Goal: Transaction & Acquisition: Purchase product/service

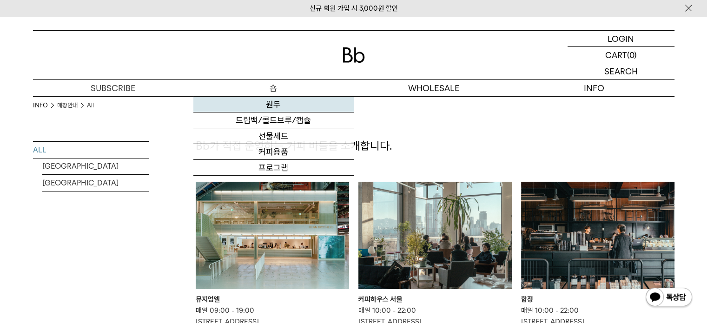
click at [279, 99] on link "원두" at bounding box center [273, 105] width 160 height 16
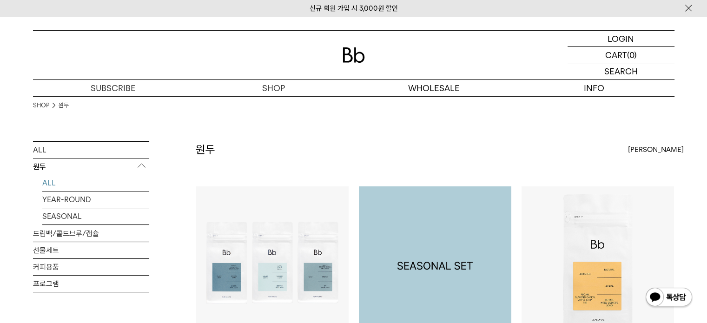
click at [444, 275] on img at bounding box center [435, 262] width 152 height 152
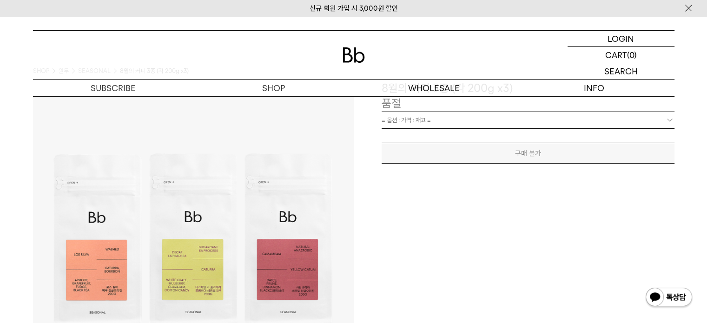
scroll to position [37, 0]
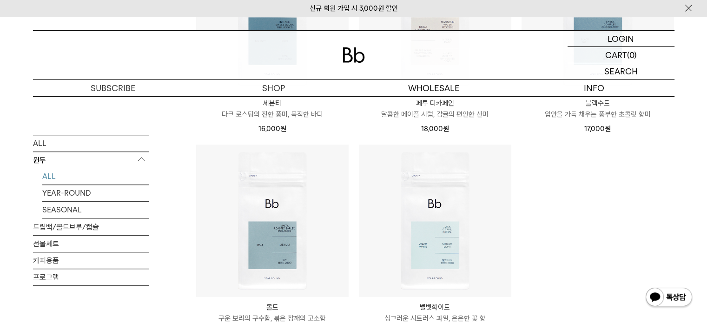
scroll to position [651, 0]
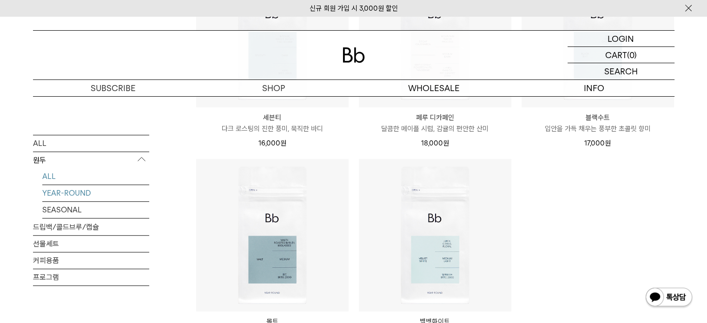
click at [86, 194] on link "YEAR-ROUND" at bounding box center [95, 193] width 107 height 16
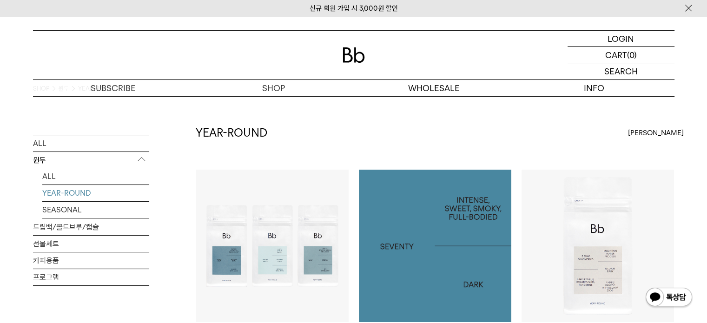
scroll to position [19, 0]
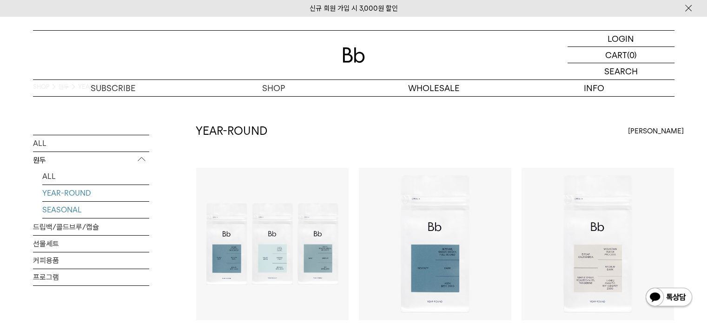
click at [69, 211] on link "SEASONAL" at bounding box center [95, 210] width 107 height 16
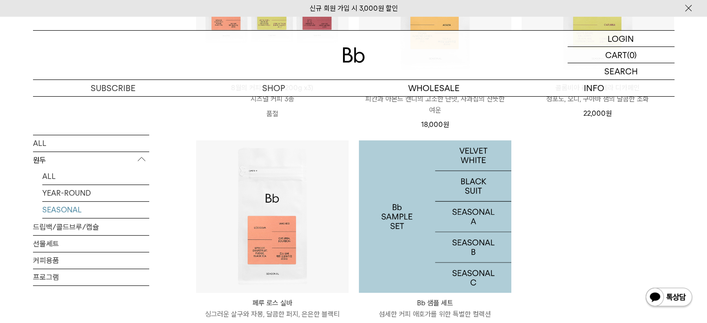
scroll to position [279, 0]
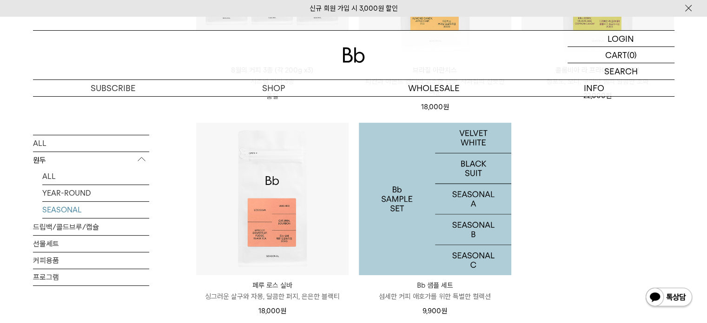
click at [436, 216] on img at bounding box center [435, 199] width 152 height 152
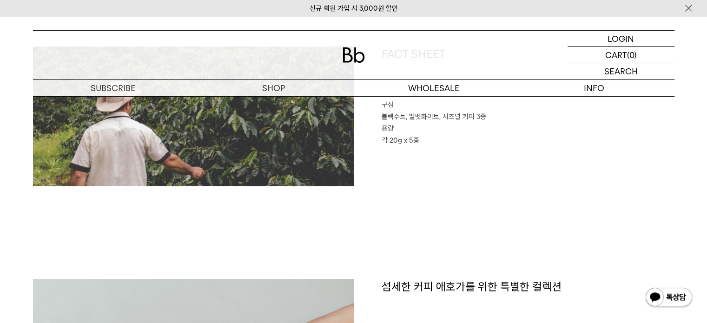
scroll to position [446, 0]
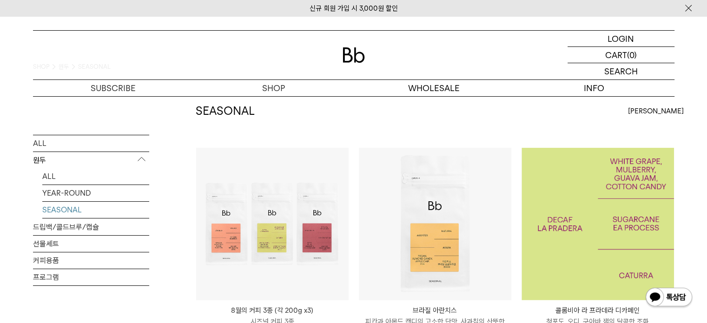
scroll to position [37, 0]
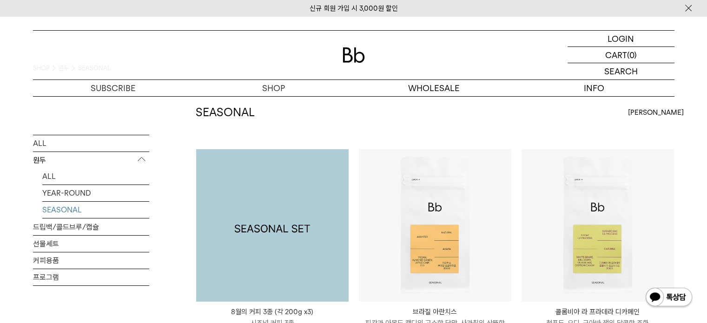
click at [245, 262] on img at bounding box center [272, 225] width 152 height 152
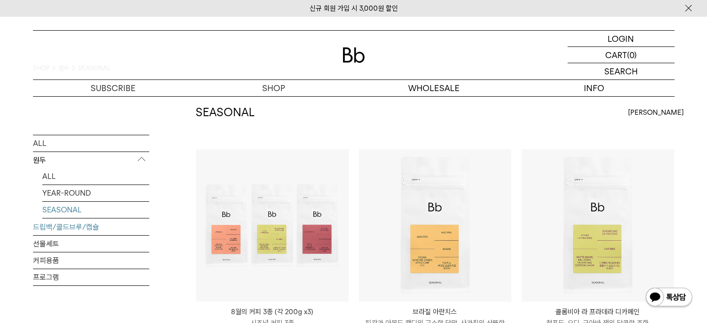
click at [67, 231] on link "드립백/콜드브루/캡슐" at bounding box center [91, 227] width 116 height 16
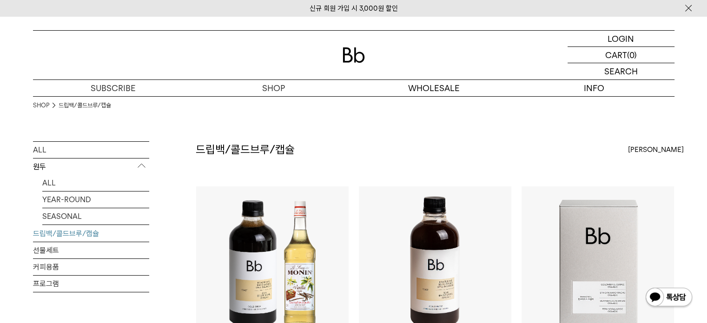
click at [43, 169] on p "원두" at bounding box center [91, 167] width 116 height 17
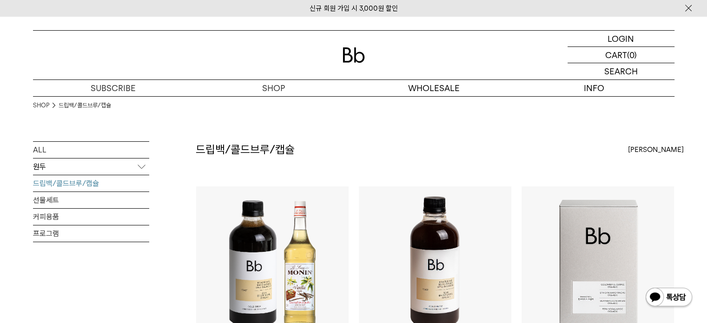
click at [43, 171] on p "원두" at bounding box center [91, 167] width 116 height 17
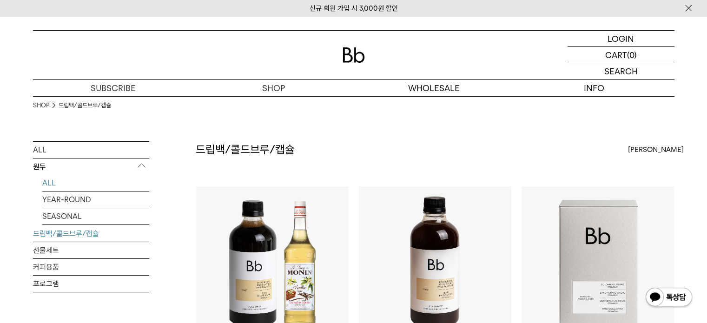
click at [49, 184] on link "ALL" at bounding box center [95, 183] width 107 height 16
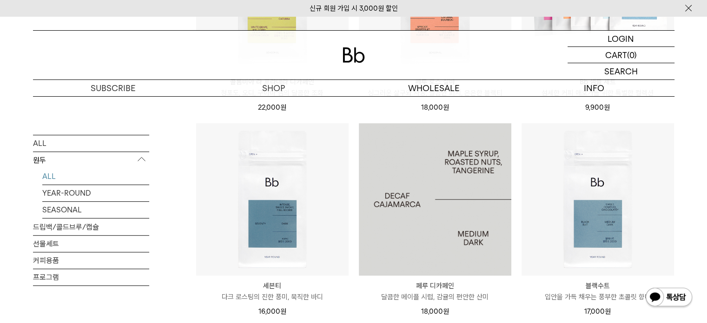
scroll to position [484, 0]
